Goal: Task Accomplishment & Management: Use online tool/utility

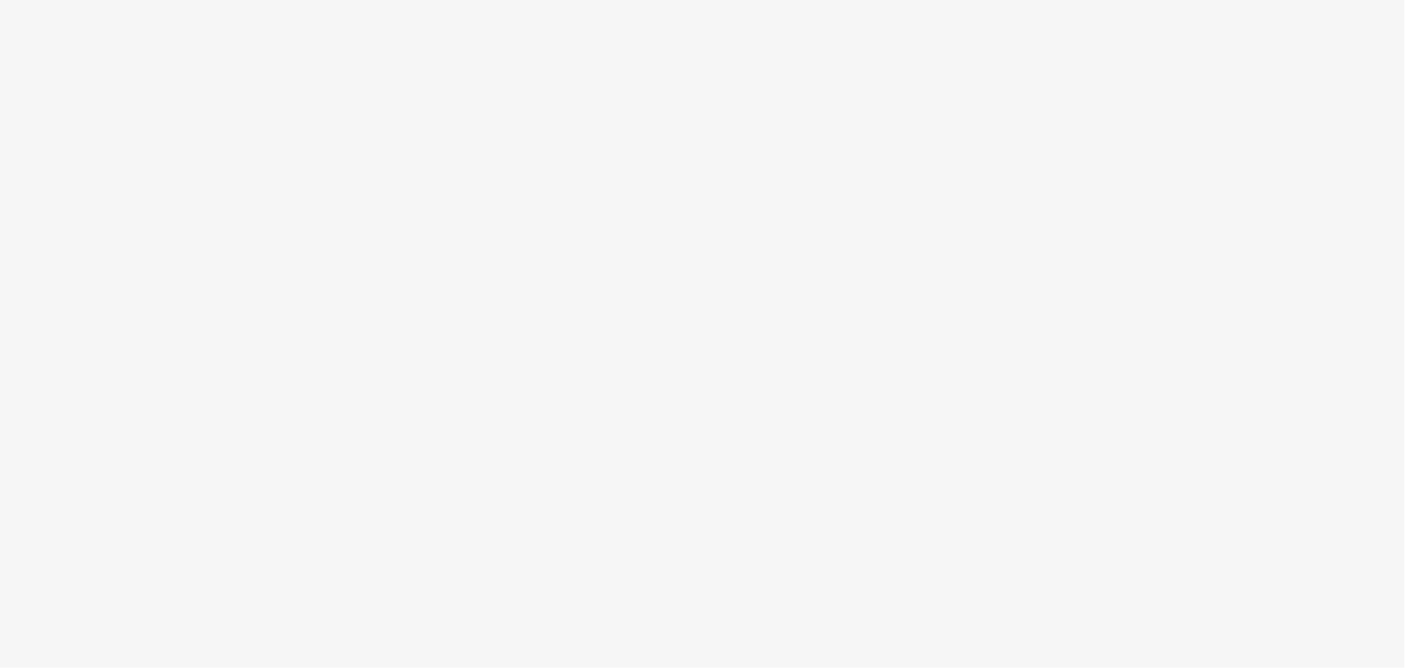
click at [575, 658] on body at bounding box center [702, 334] width 1405 height 668
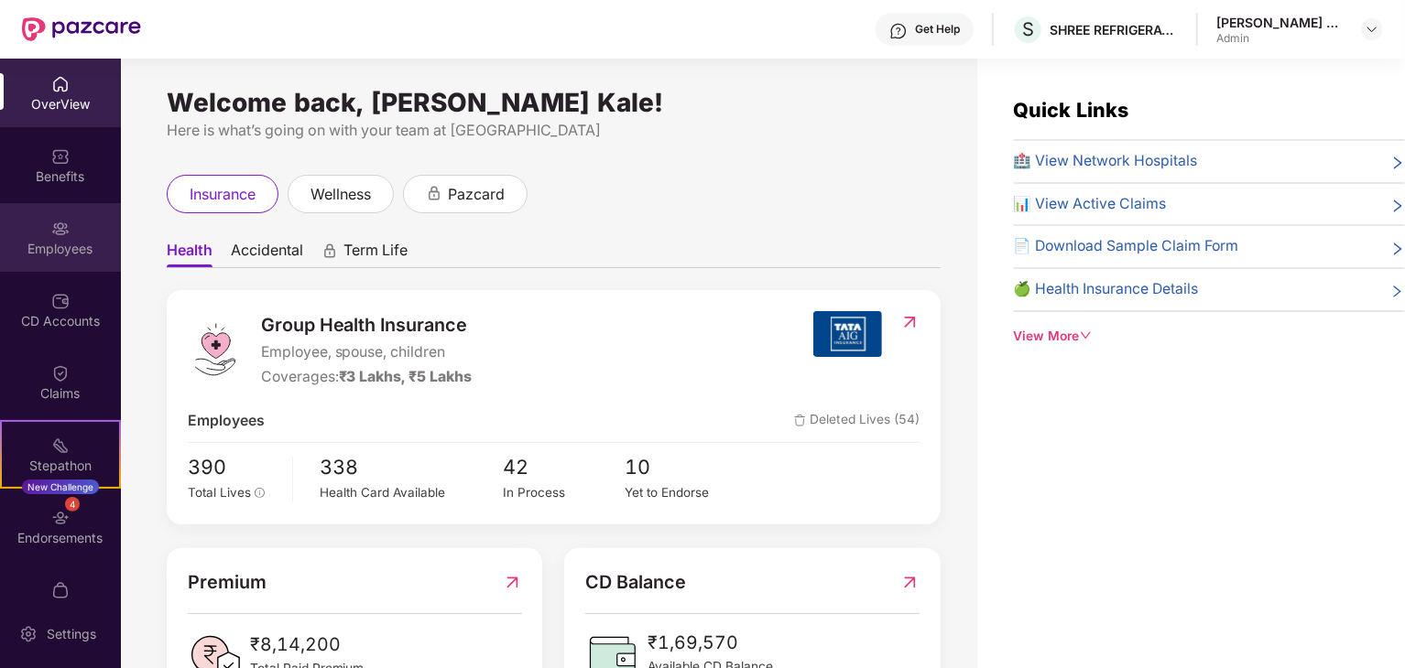
click at [48, 259] on div "Employees" at bounding box center [60, 237] width 121 height 69
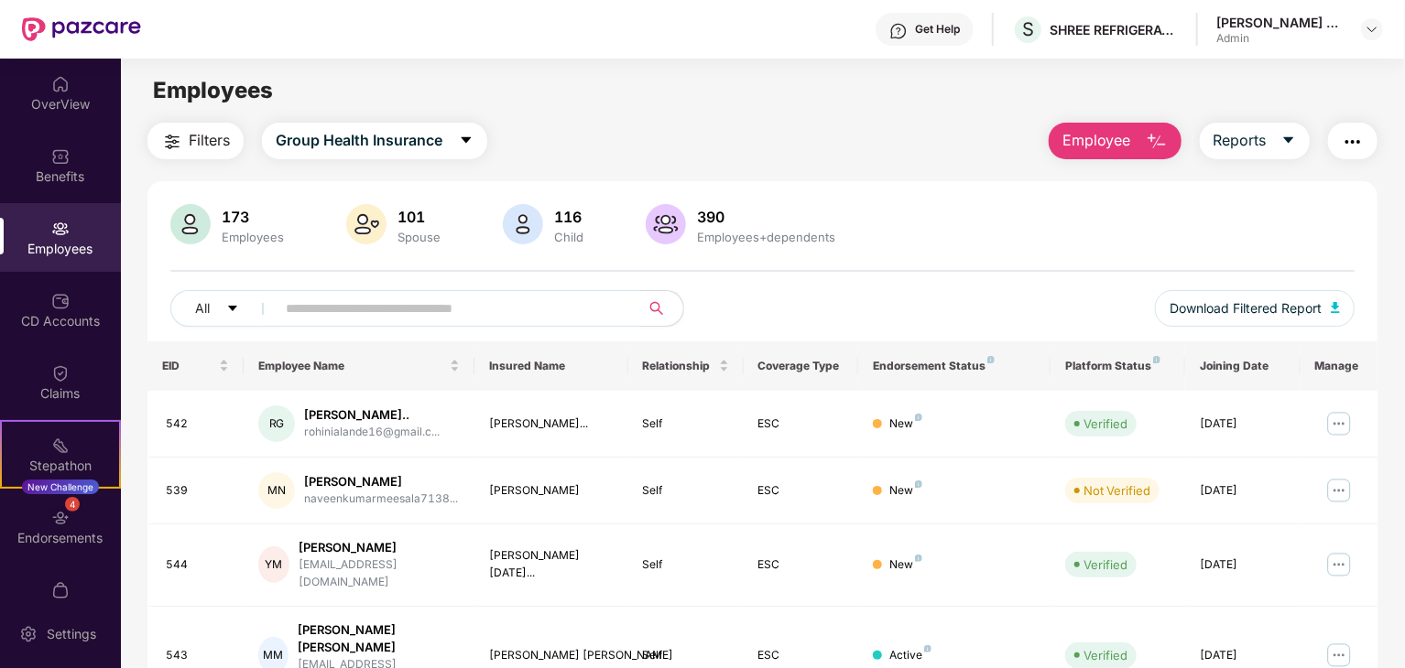
click at [342, 299] on input "text" at bounding box center [450, 308] width 329 height 27
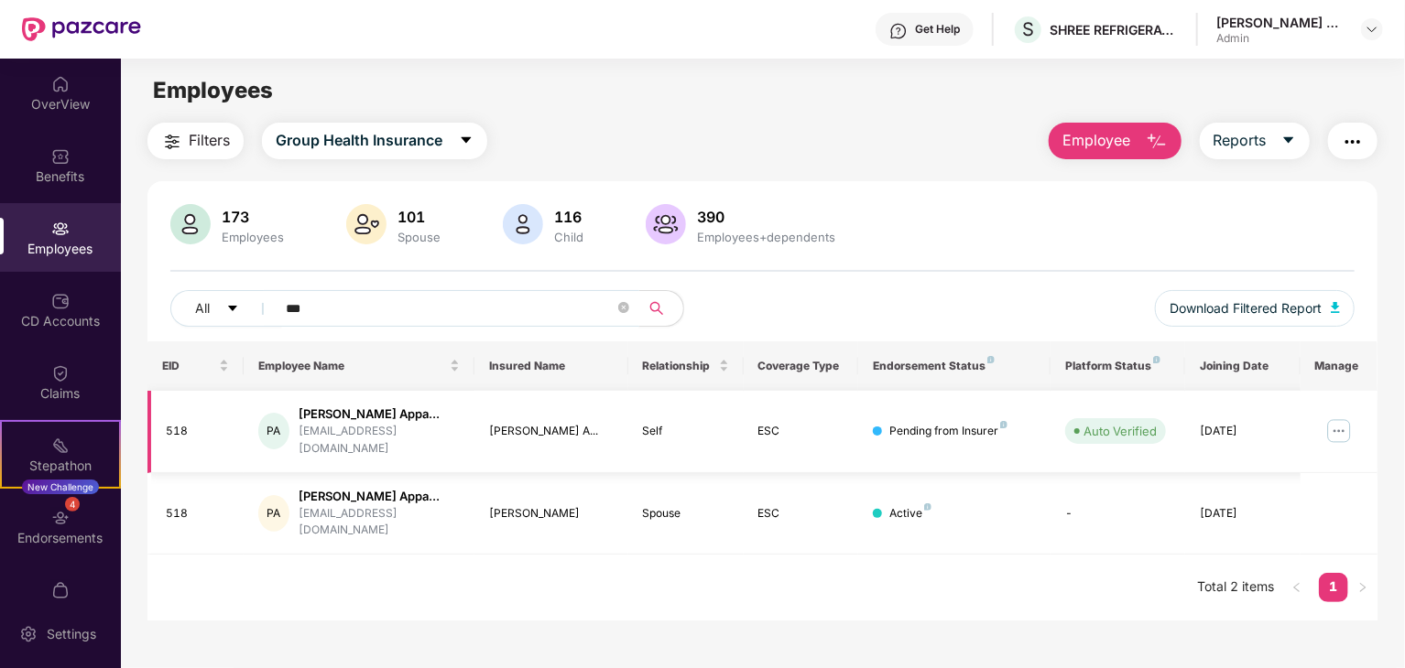
type input "***"
click at [1337, 425] on img at bounding box center [1338, 431] width 29 height 29
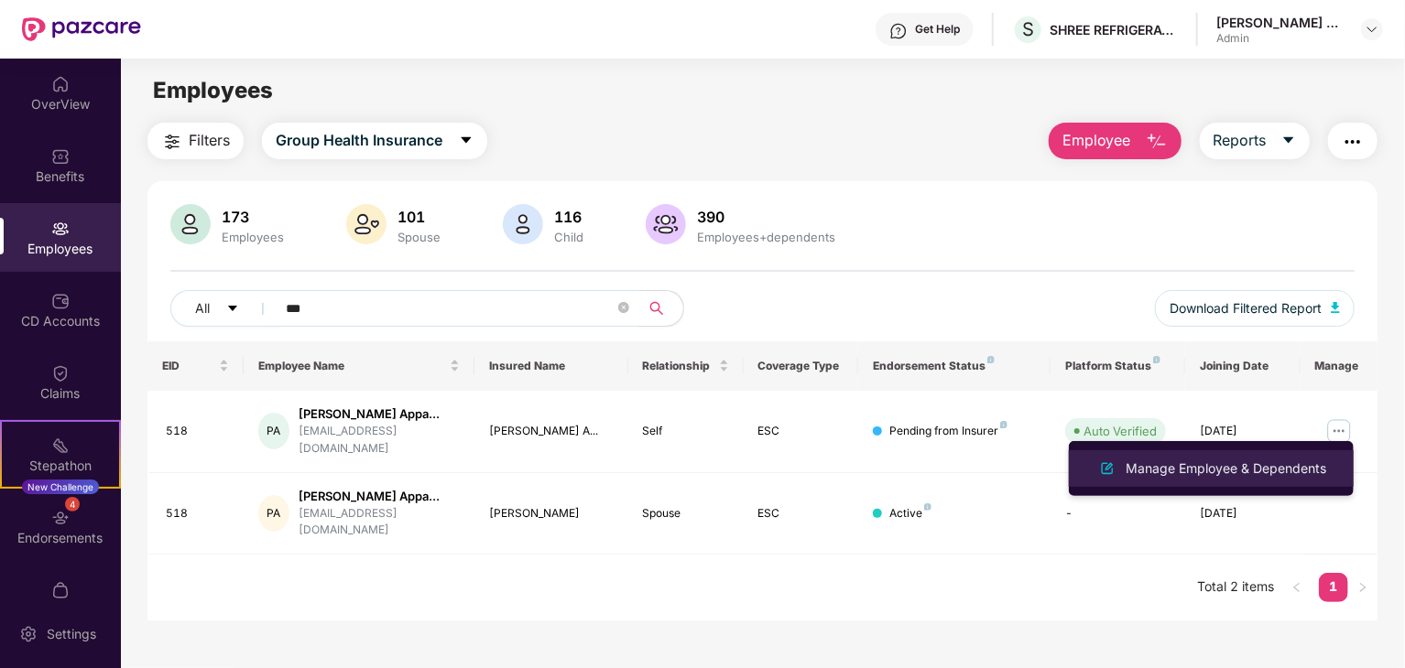
click at [1285, 462] on div "Manage Employee & Dependents" at bounding box center [1226, 469] width 208 height 20
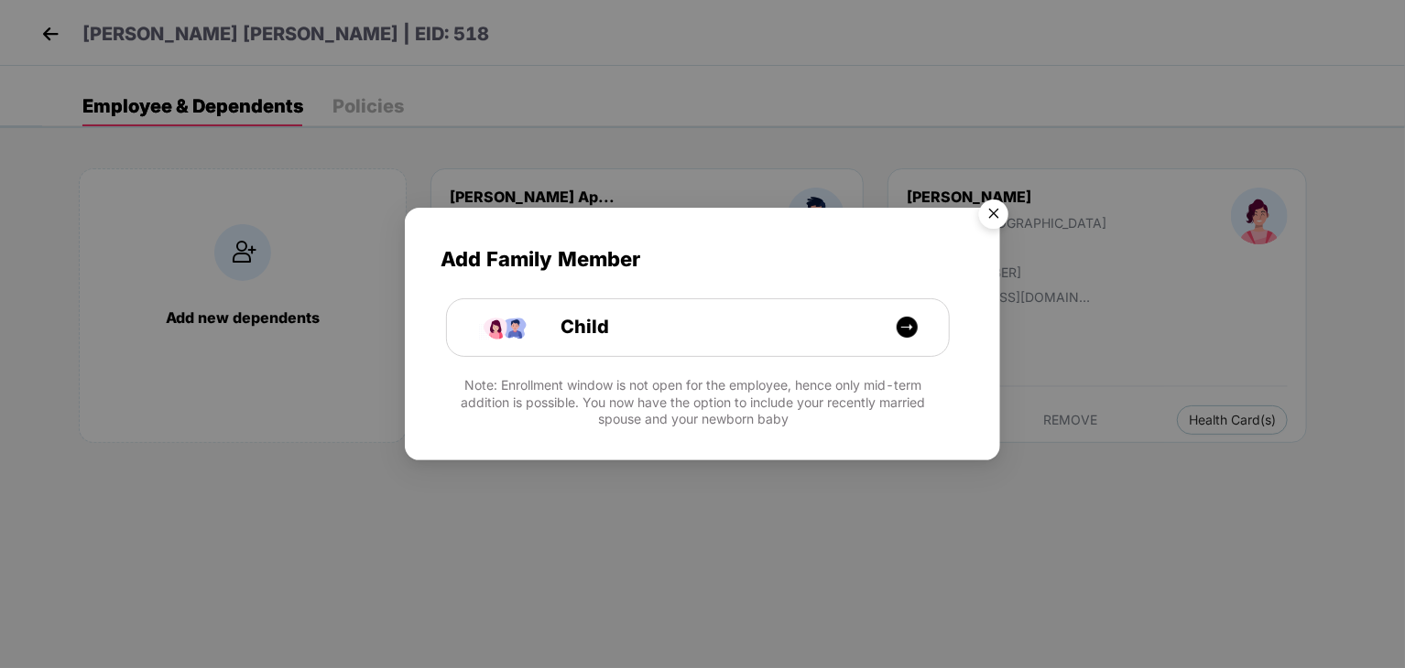
click at [991, 220] on img "Close" at bounding box center [993, 216] width 51 height 51
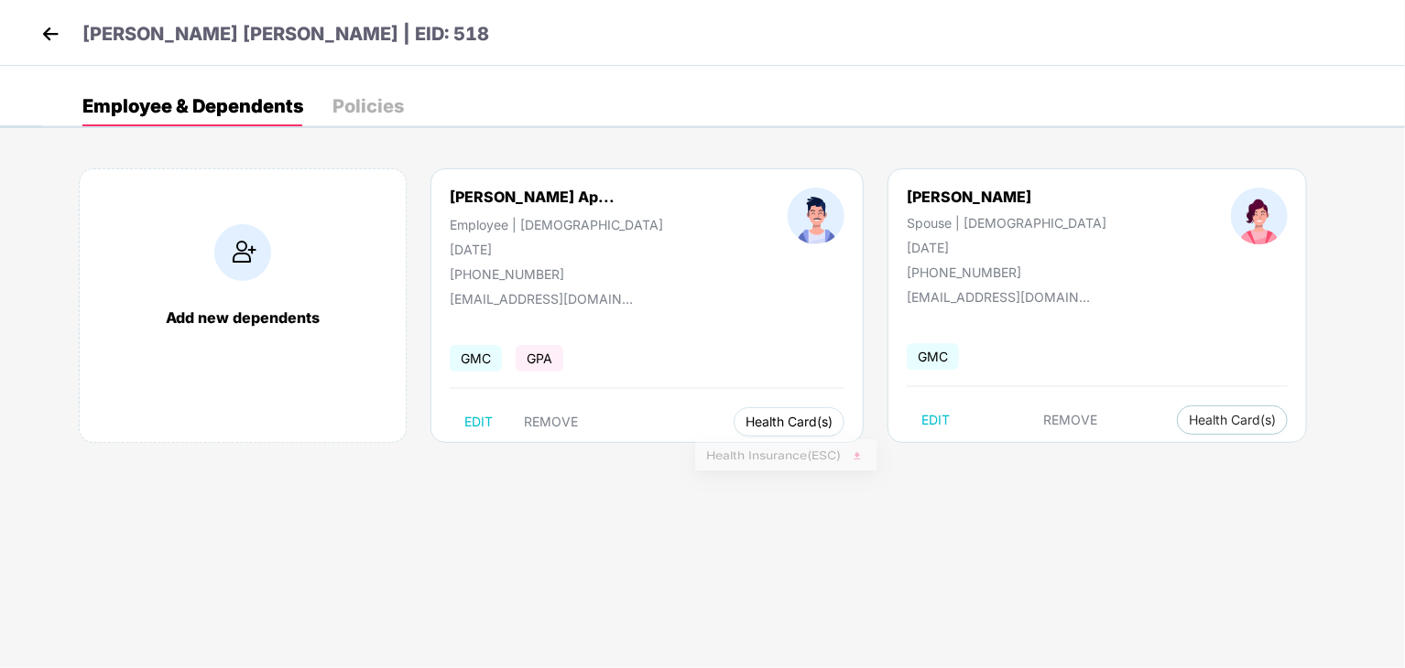
click at [796, 430] on button "Health Card(s)" at bounding box center [788, 421] width 111 height 29
click at [795, 464] on span "Health Insurance(ESC)" at bounding box center [786, 458] width 160 height 20
click at [795, 464] on div "Add new dependents Pentakota Venkata Ap... Employee | Male 04 July 1992 +919494…" at bounding box center [723, 315] width 1363 height 348
click at [1189, 422] on span "Health Card(s)" at bounding box center [1232, 420] width 87 height 9
click at [1119, 459] on span "Health Insurance(ESC)" at bounding box center [1138, 456] width 160 height 20
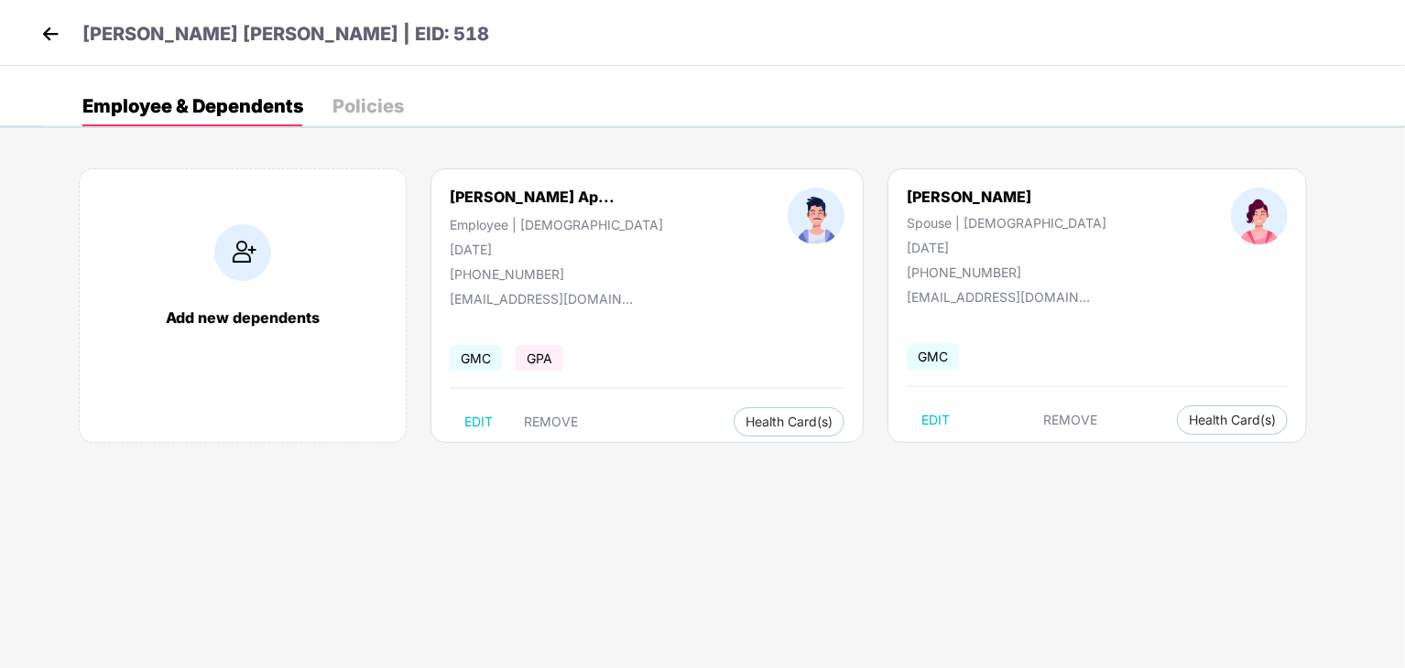
click at [43, 34] on img at bounding box center [50, 33] width 27 height 27
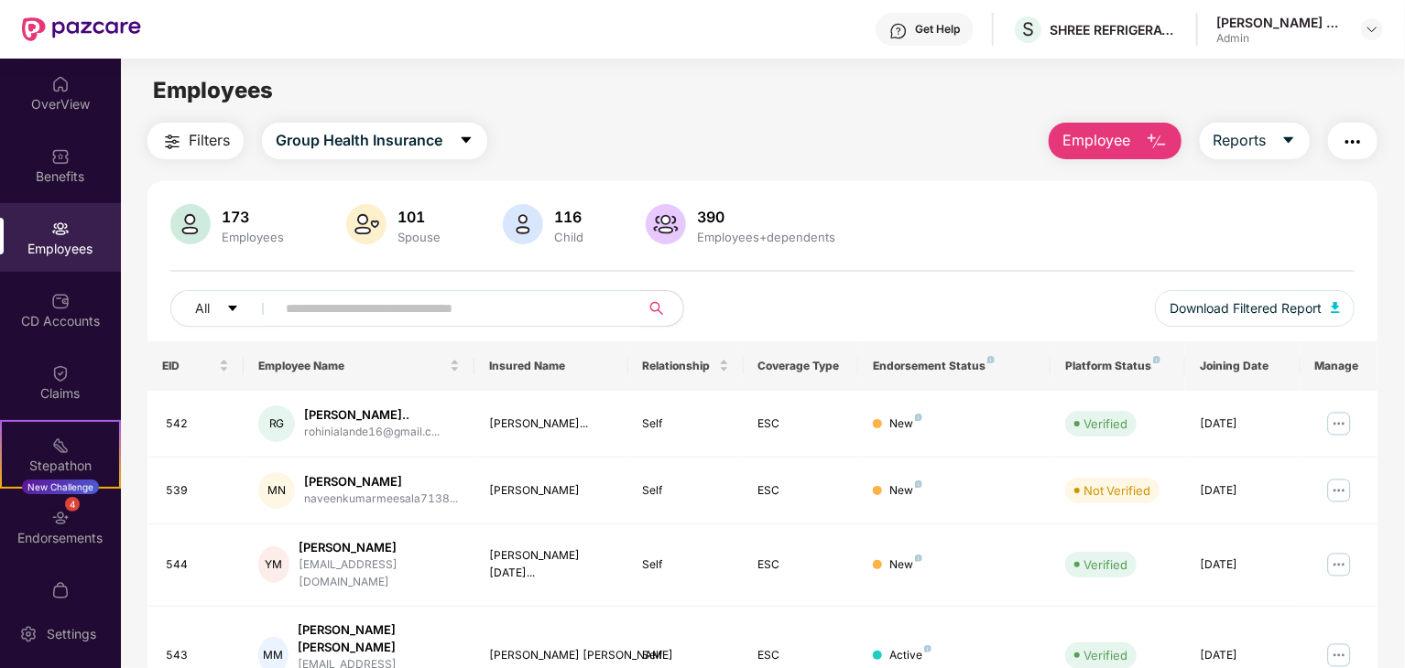
click at [440, 305] on input "text" at bounding box center [450, 308] width 329 height 27
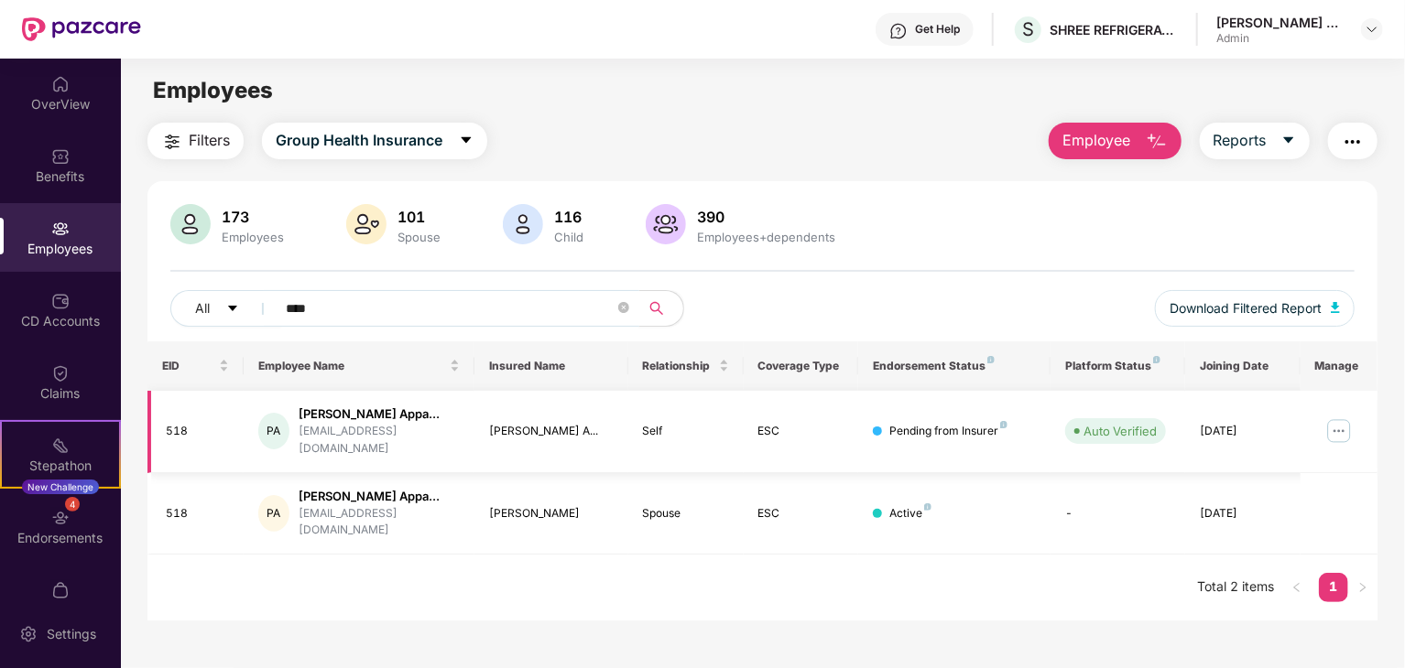
type input "****"
click at [1200, 429] on div "01 July 2025" at bounding box center [1243, 431] width 86 height 17
click at [784, 473] on td "ESC" at bounding box center [801, 514] width 115 height 82
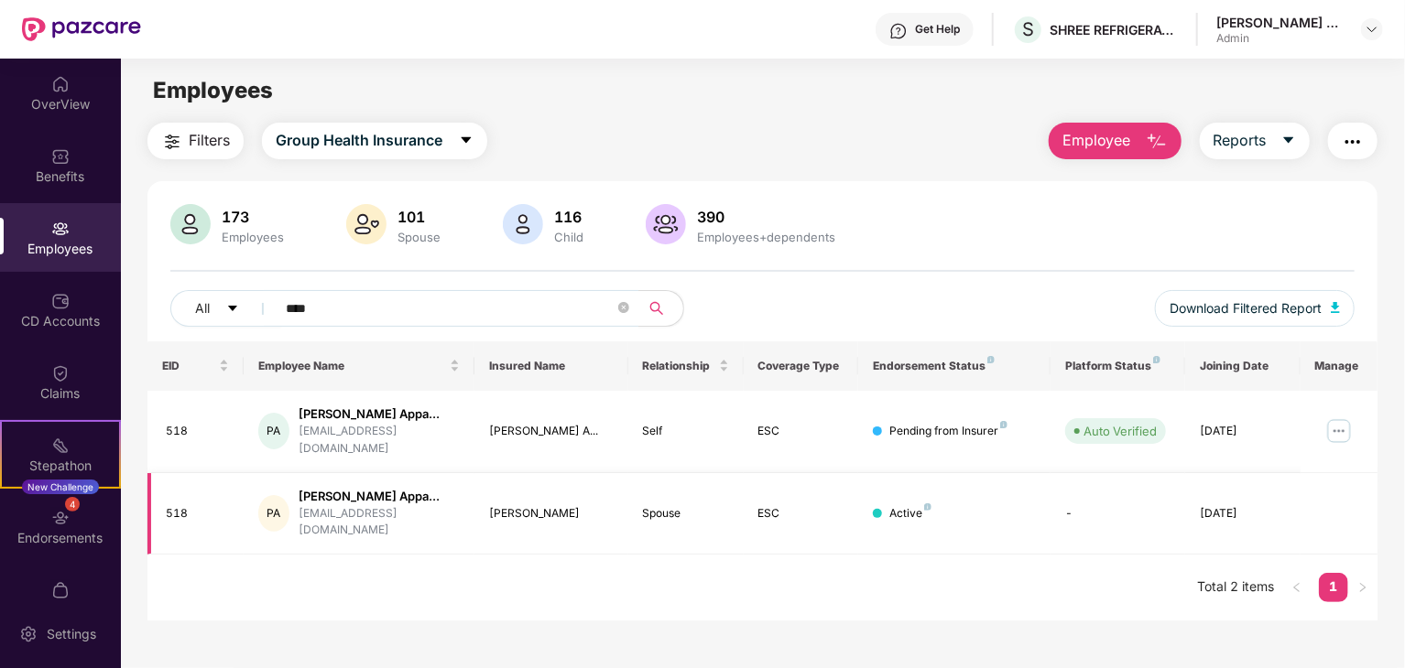
click at [784, 473] on td "ESC" at bounding box center [801, 514] width 115 height 82
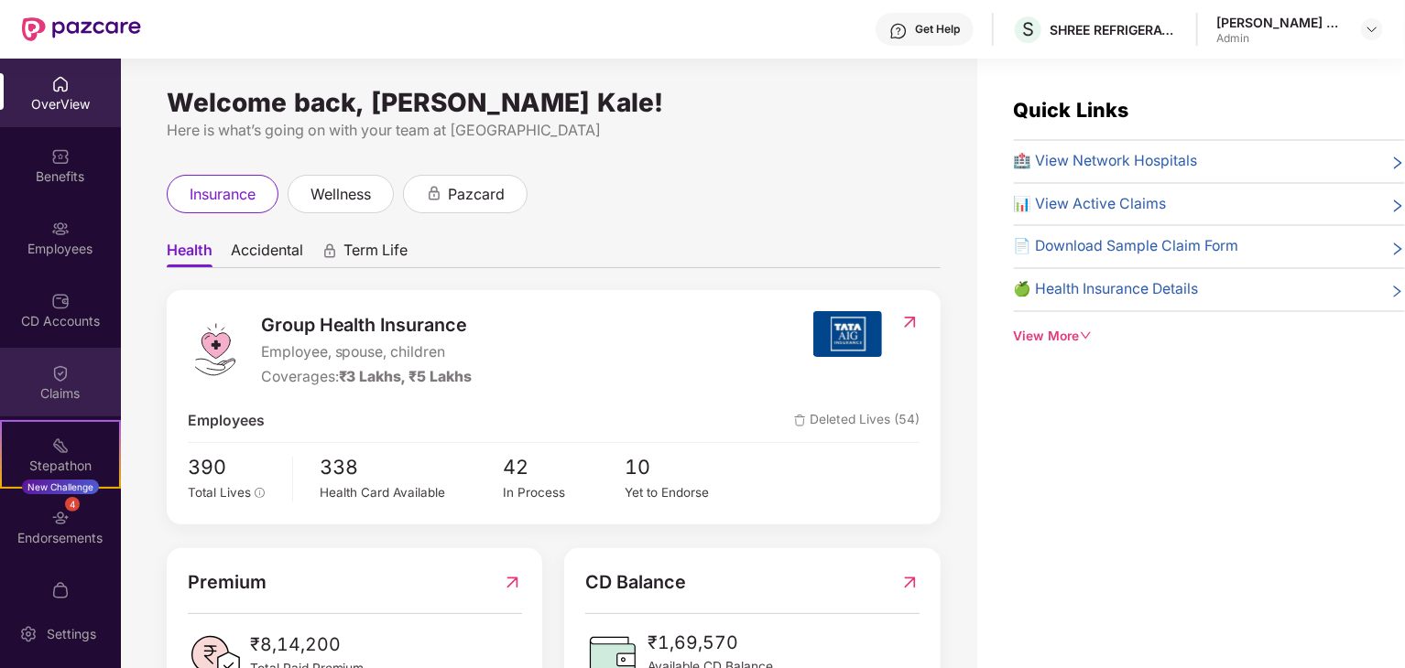
click at [29, 396] on div "Claims" at bounding box center [60, 394] width 121 height 18
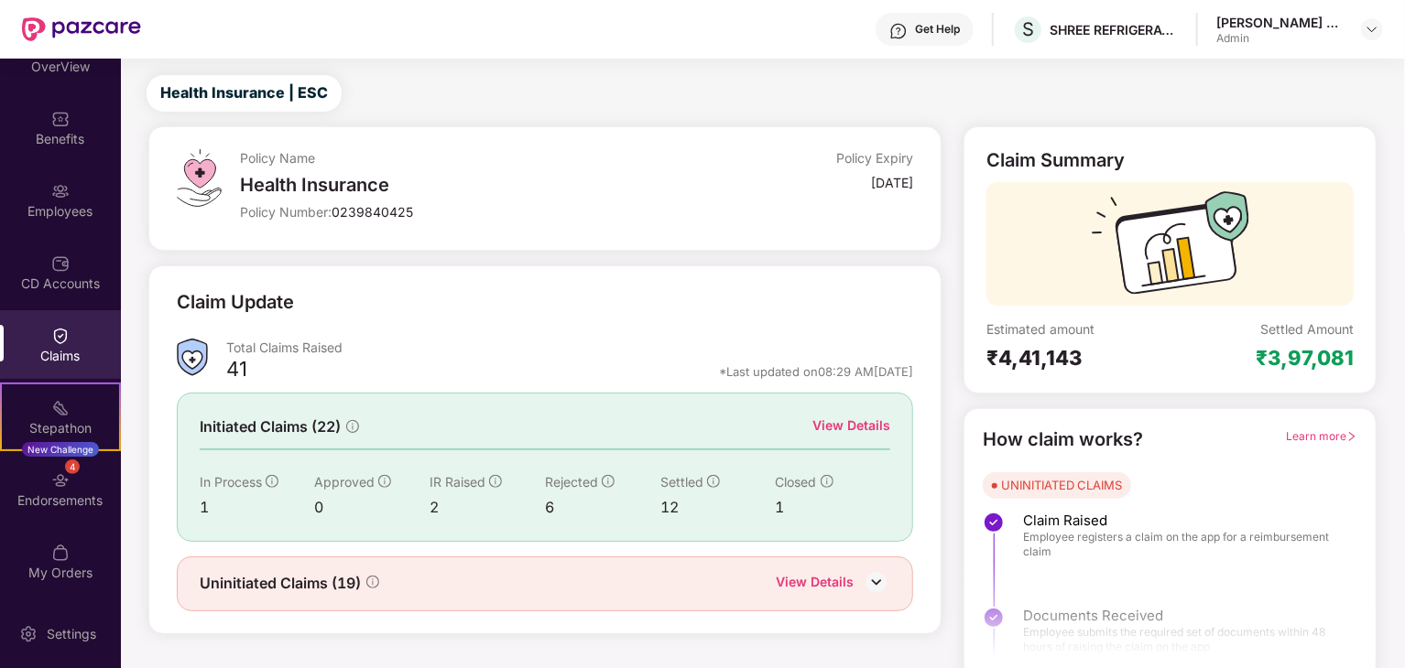
scroll to position [37, 0]
click at [836, 581] on div "View Details" at bounding box center [815, 582] width 78 height 24
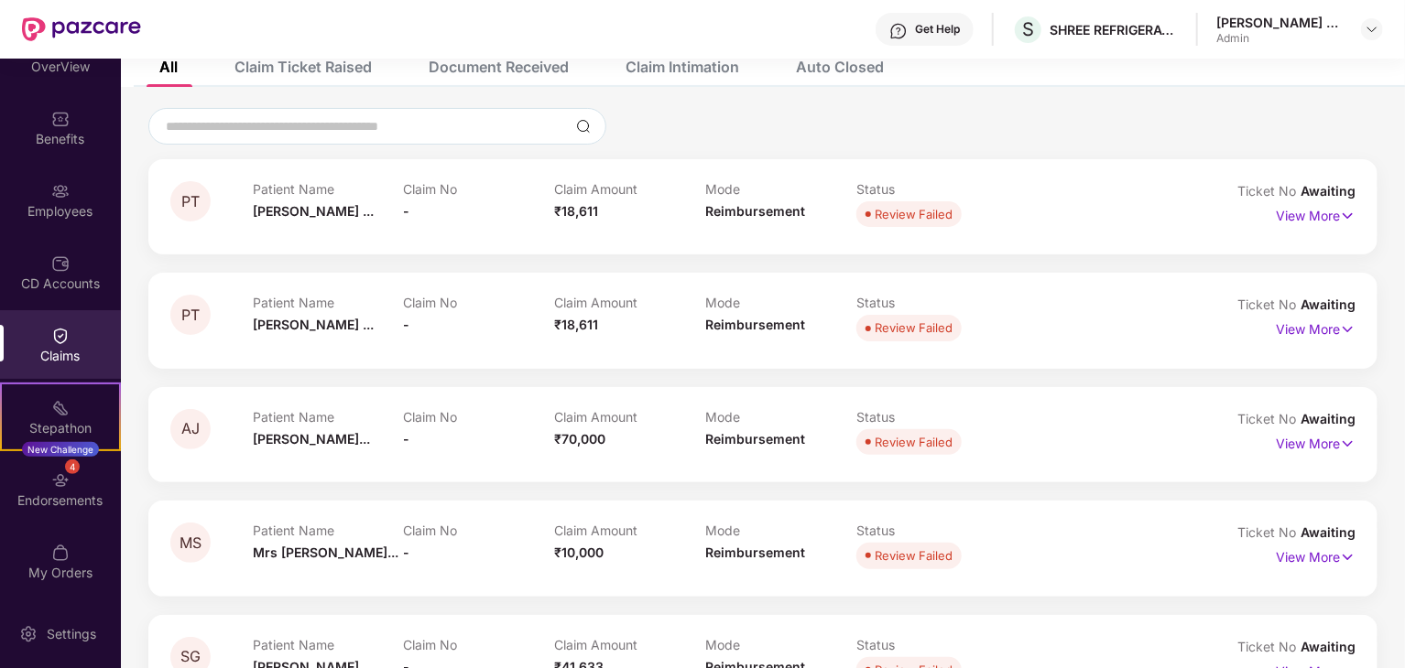
scroll to position [110, 0]
click at [363, 131] on input at bounding box center [366, 124] width 405 height 19
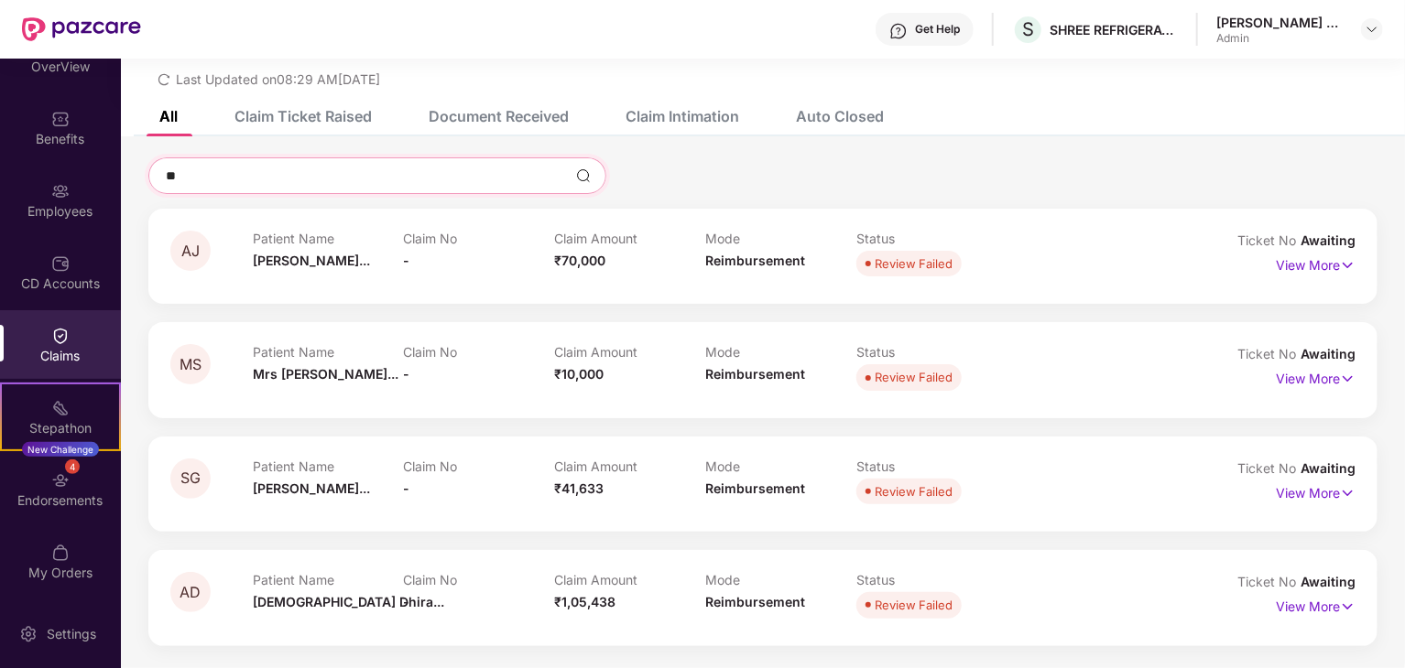
scroll to position [59, 0]
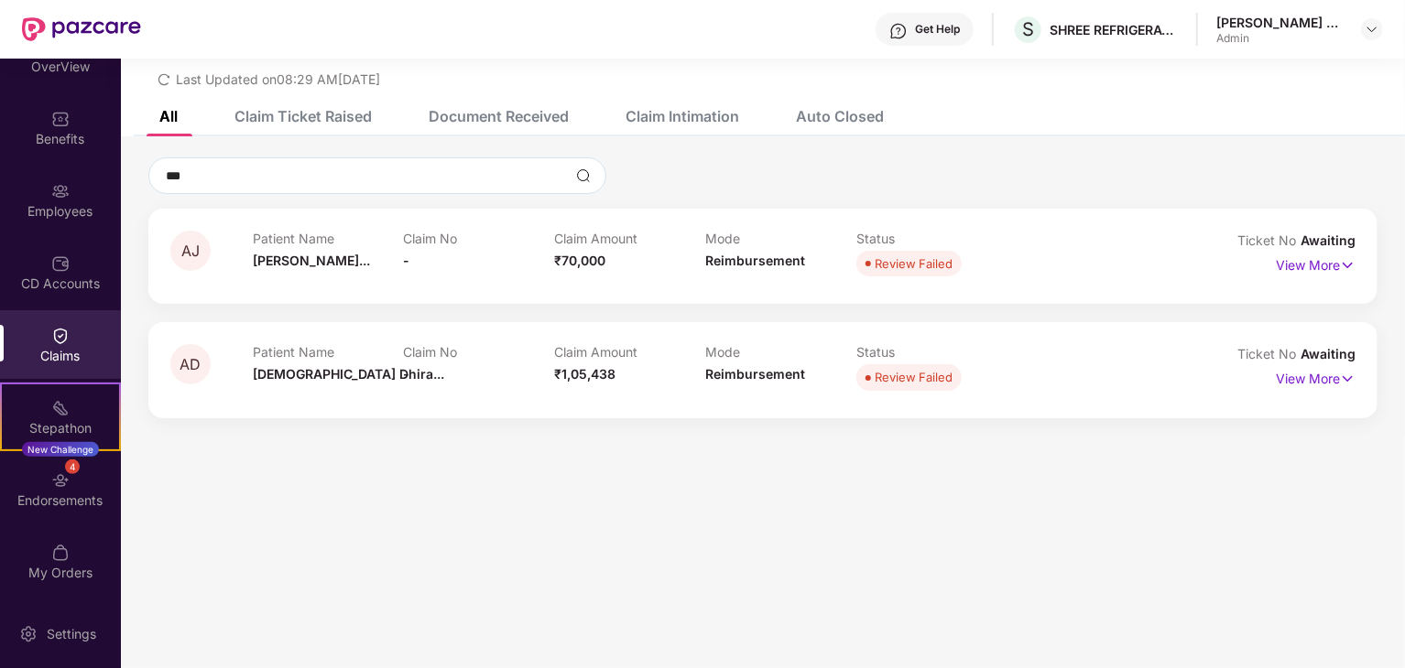
click at [797, 269] on div "Mode Reimbursement" at bounding box center [780, 256] width 151 height 50
click at [344, 169] on input "***" at bounding box center [366, 176] width 405 height 19
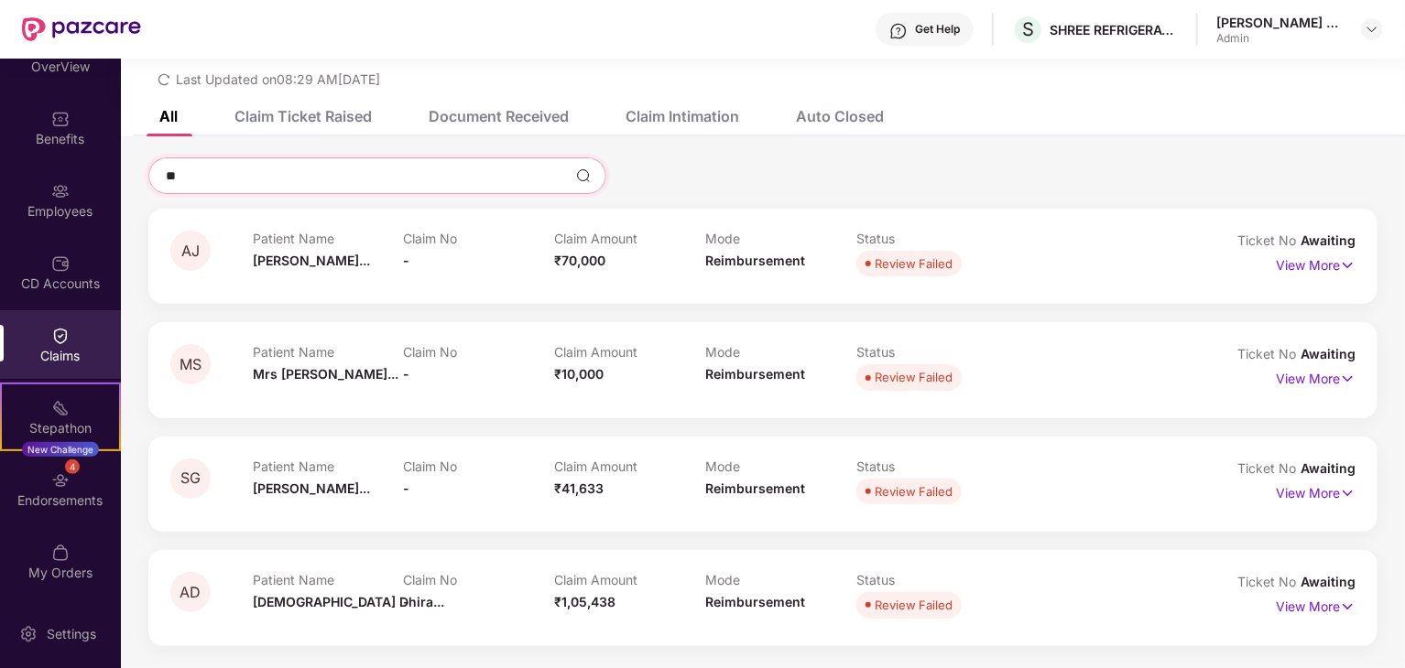
type input "*"
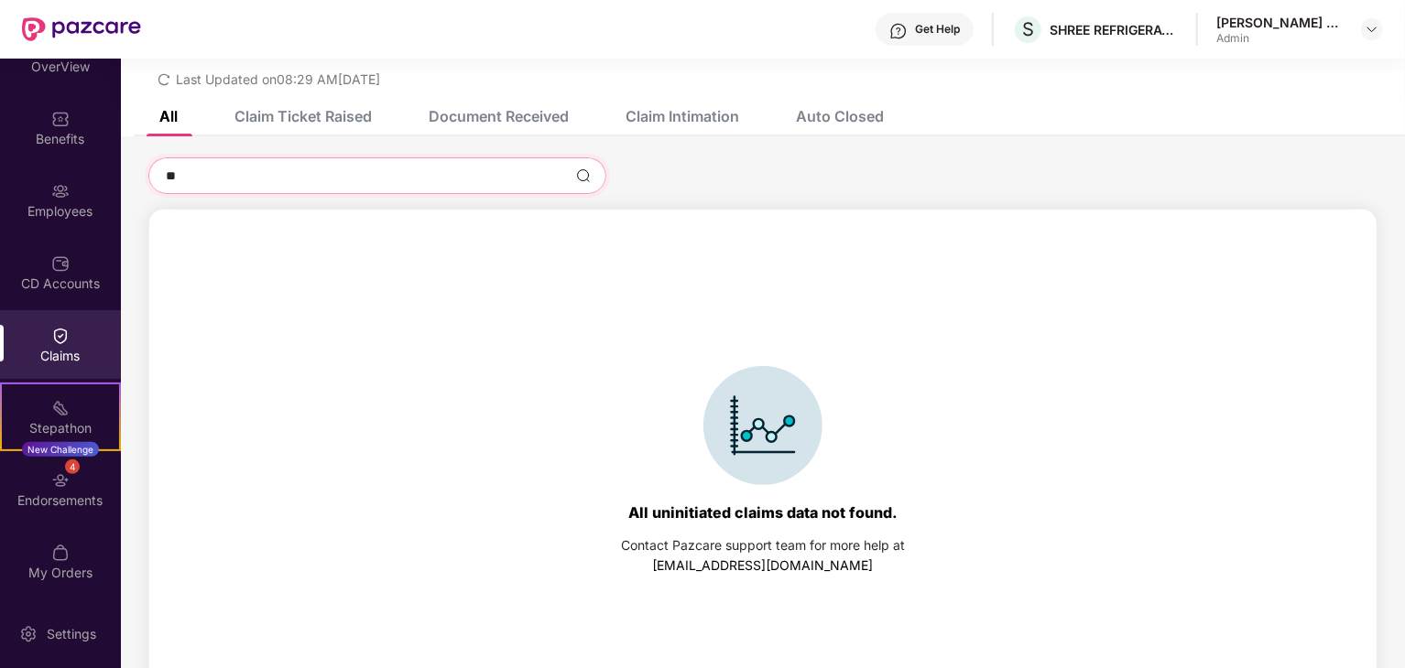
type input "**"
click at [505, 125] on div "Document Received" at bounding box center [499, 116] width 140 height 18
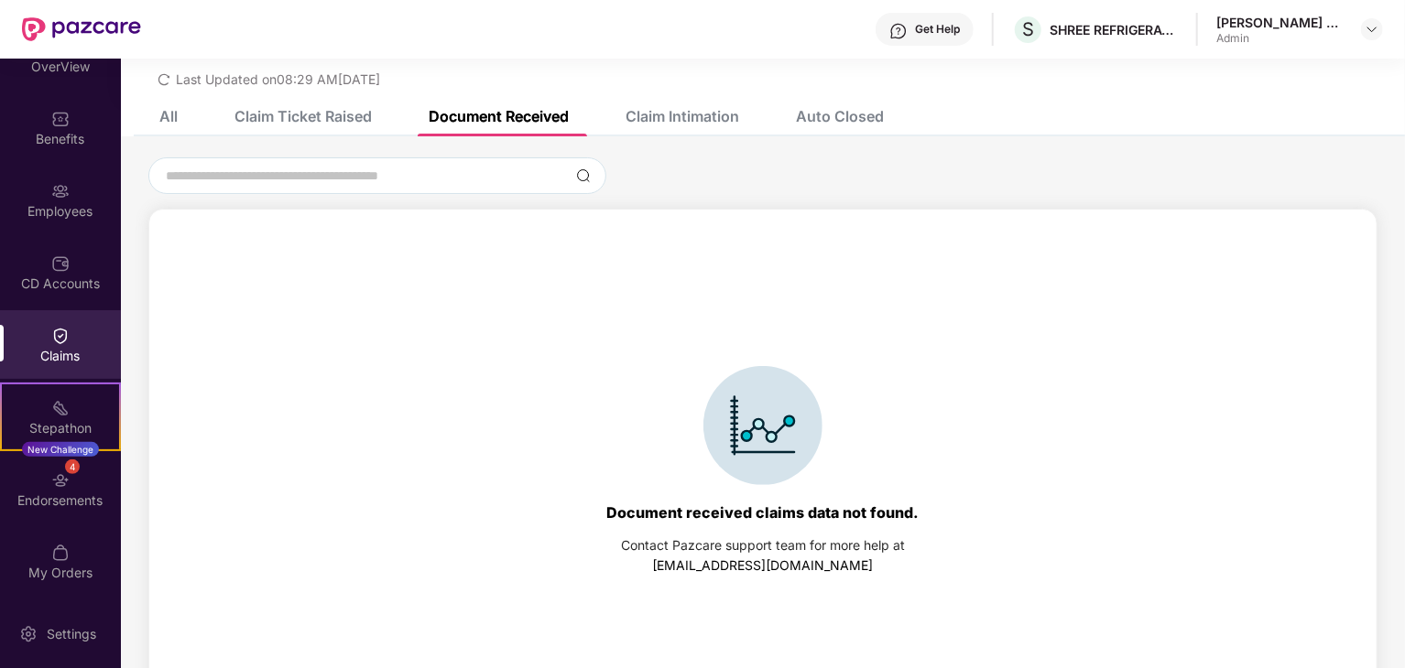
click at [313, 103] on div "Claim Ticket Raised" at bounding box center [289, 116] width 165 height 40
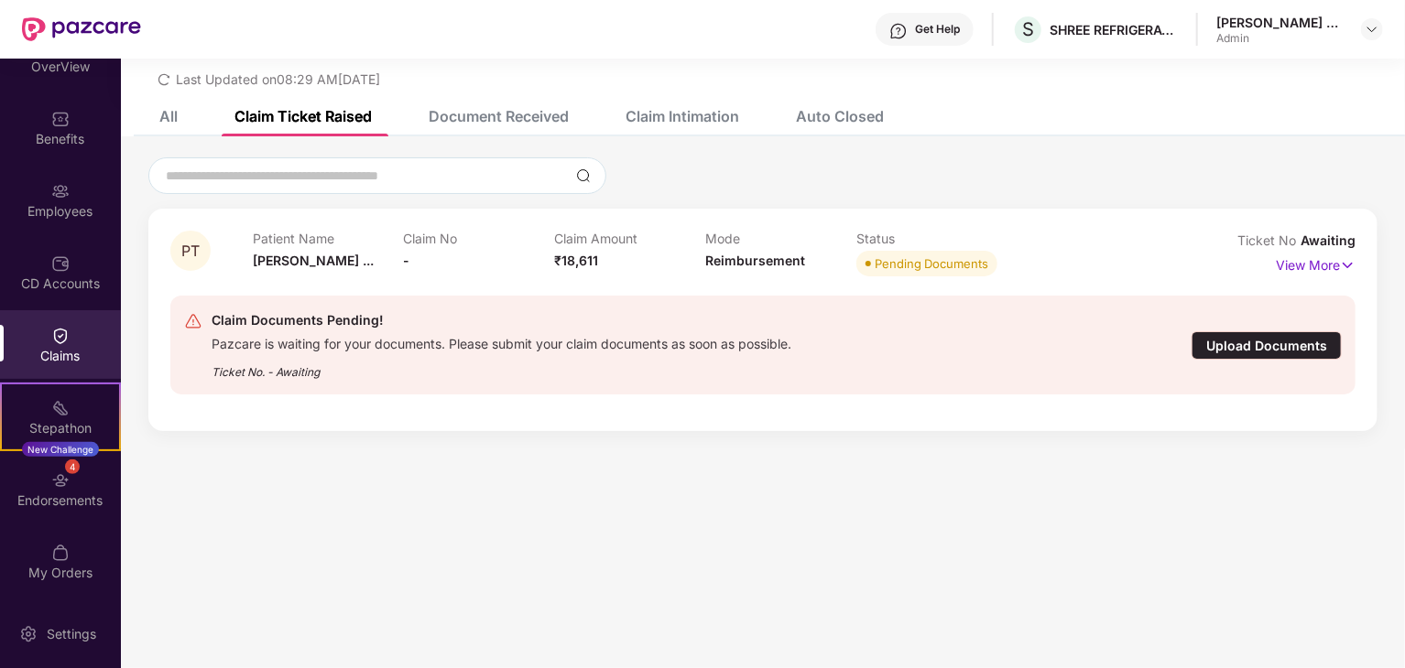
click at [1251, 354] on div "Upload Documents" at bounding box center [1266, 345] width 150 height 28
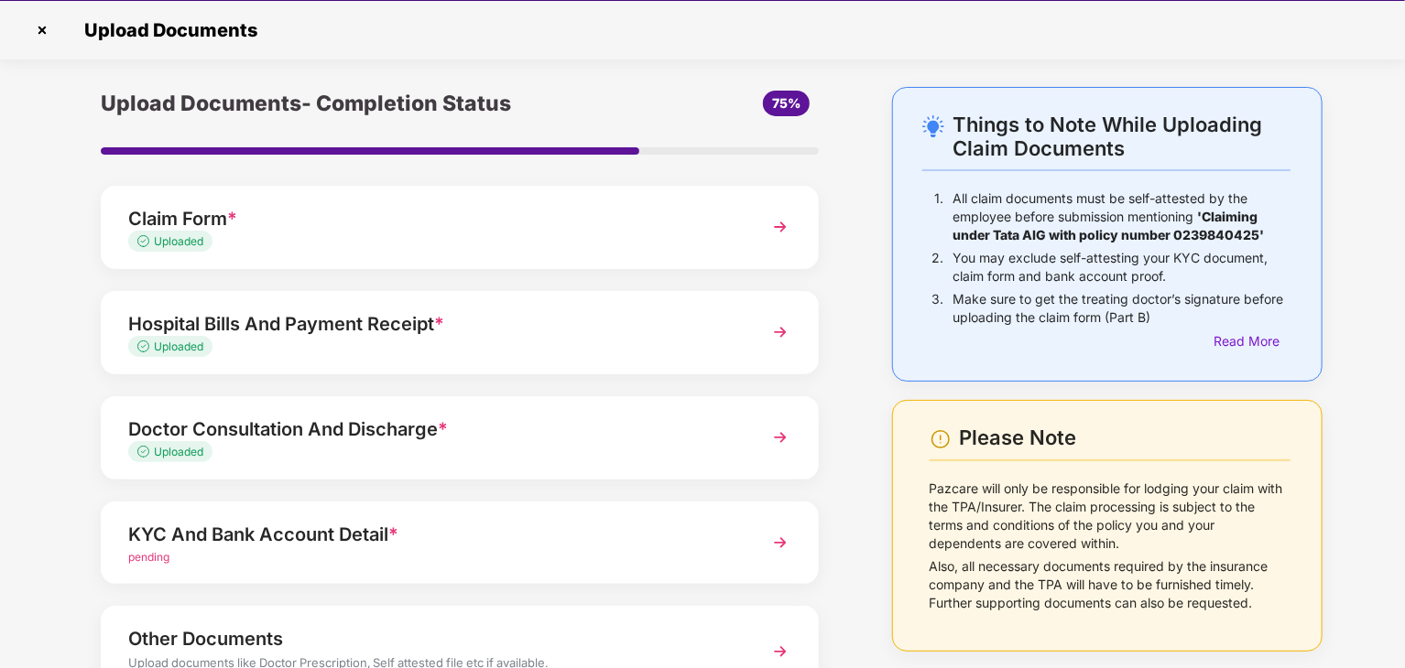
scroll to position [44, 0]
